Goal: Feedback & Contribution: Leave review/rating

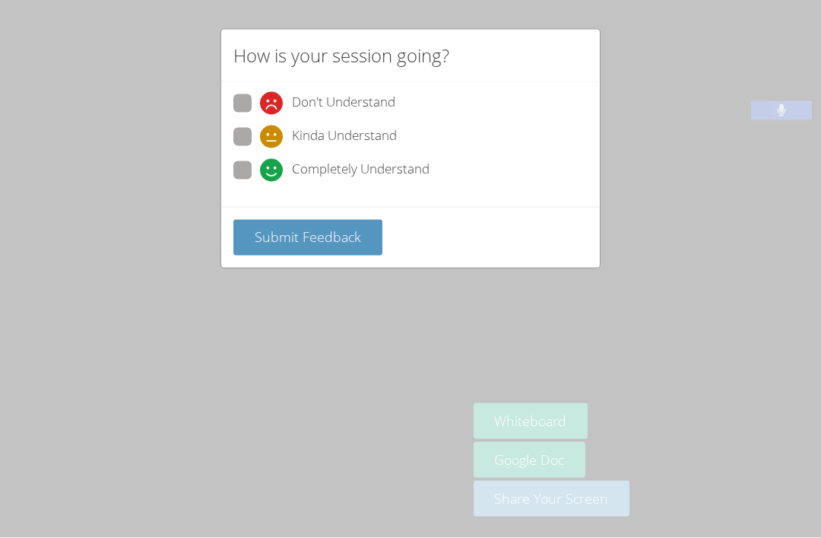
scroll to position [49, 0]
click at [260, 182] on span at bounding box center [260, 182] width 0 height 0
click at [260, 163] on input "Completely Understand" at bounding box center [266, 167] width 13 height 13
radio input "true"
click at [350, 233] on span "Submit Feedback" at bounding box center [308, 236] width 106 height 18
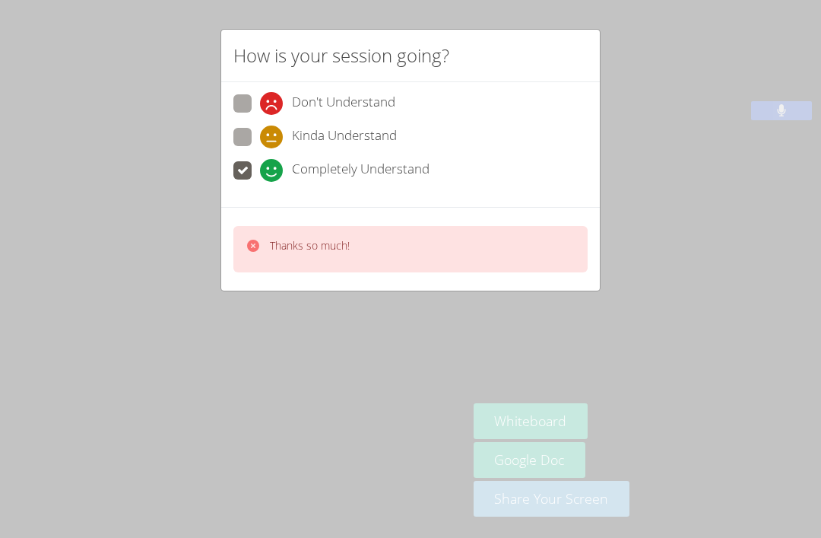
click at [272, 349] on div "How is your session going? Don't Understand Kinda Understand Completely Underst…" at bounding box center [410, 269] width 821 height 538
click at [294, 238] on p "Thanks so much!" at bounding box center [310, 245] width 80 height 15
click at [216, 305] on div "How is your session going? Don't Understand Kinda Understand Completely Underst…" at bounding box center [410, 269] width 821 height 538
click at [169, 184] on div "How is your session going? Don't Understand Kinda Understand Completely Underst…" at bounding box center [410, 269] width 821 height 538
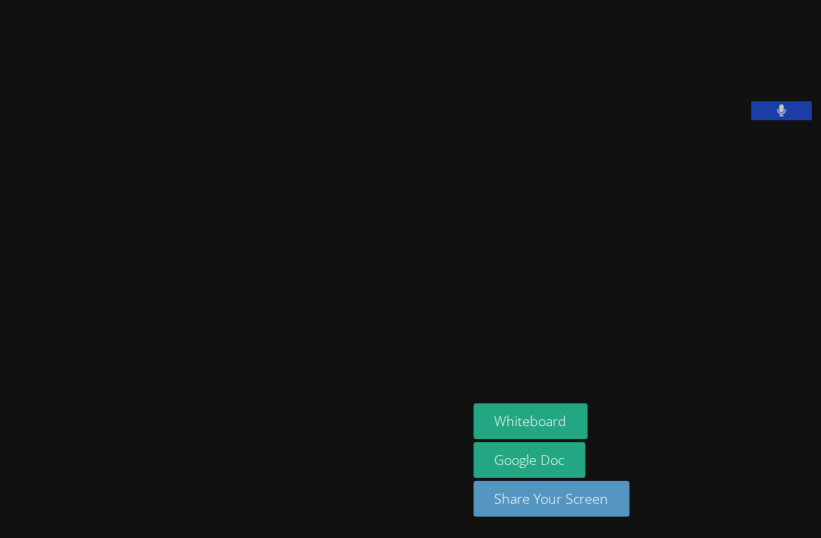
click at [164, 141] on video at bounding box center [233, 238] width 228 height 256
click at [164, 119] on video at bounding box center [233, 238] width 228 height 256
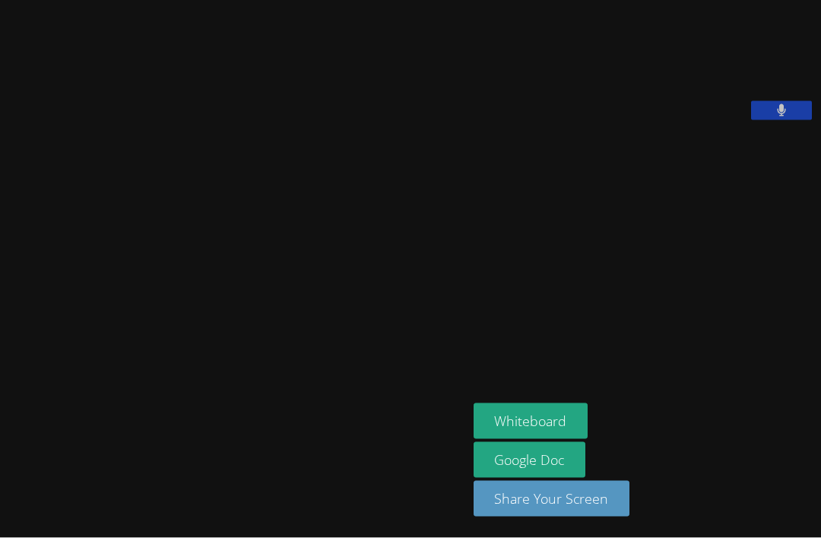
scroll to position [42, 0]
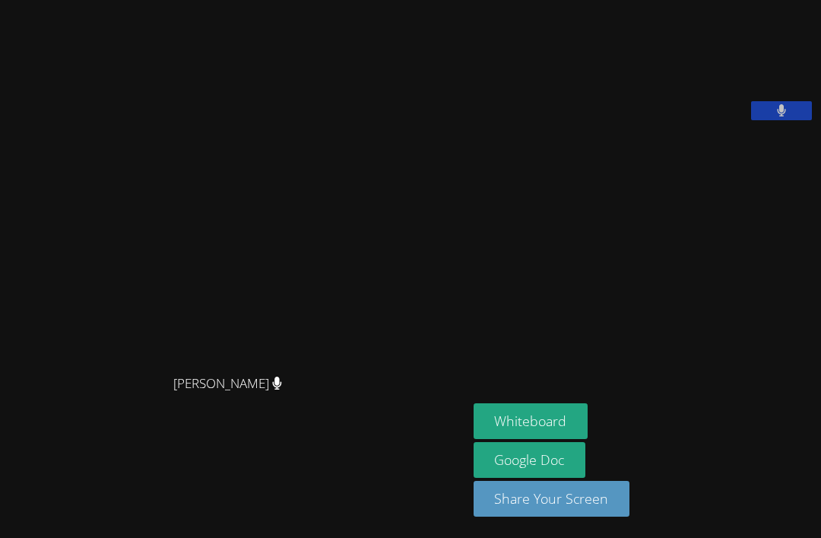
click at [103, 65] on div "Asia [PERSON_NAME] [PERSON_NAME]" at bounding box center [234, 269] width 456 height 526
